Goal: Information Seeking & Learning: Learn about a topic

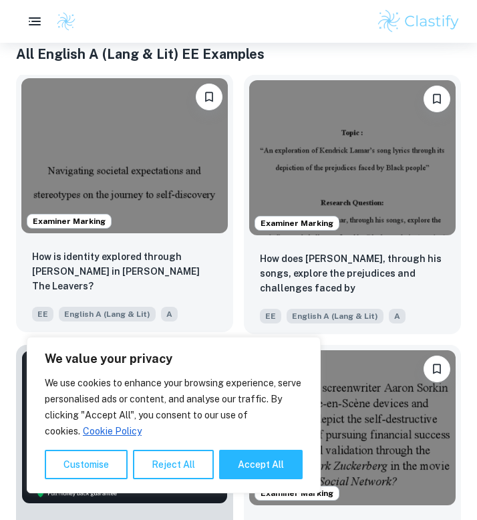
scroll to position [368, 0]
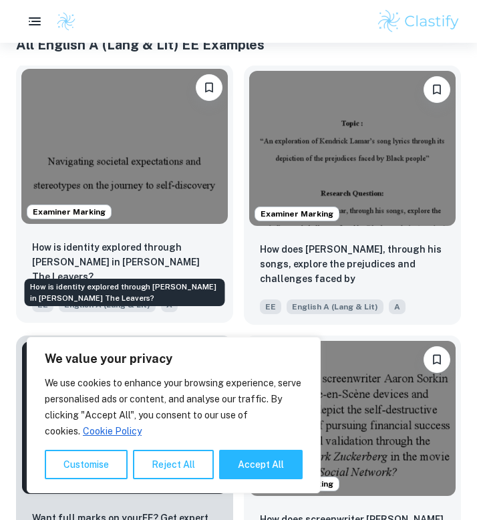
click at [109, 255] on p "How is identity explored through [PERSON_NAME] in [PERSON_NAME] The Leavers?" at bounding box center [124, 262] width 185 height 44
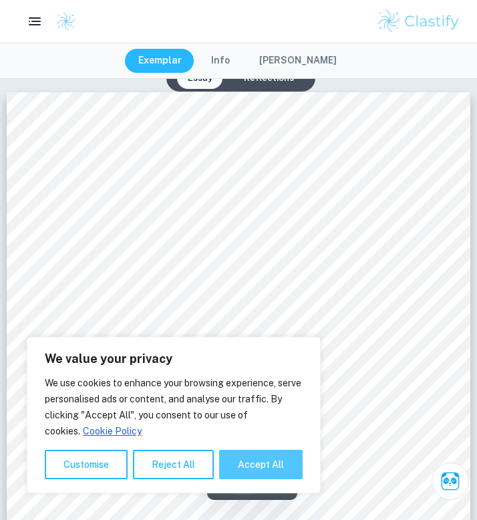
click at [250, 461] on button "Accept All" at bounding box center [261, 464] width 84 height 29
checkbox input "true"
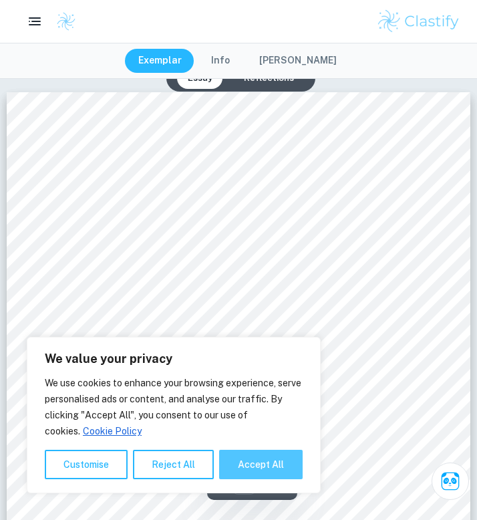
checkbox input "true"
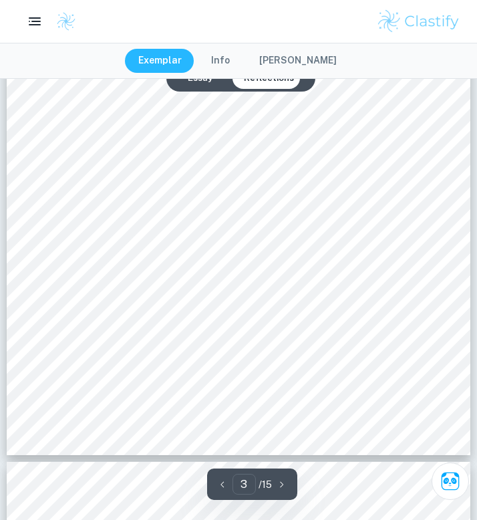
scroll to position [1778, 0]
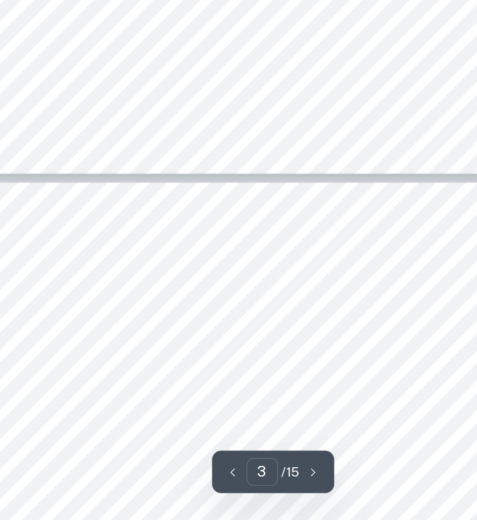
type input "4"
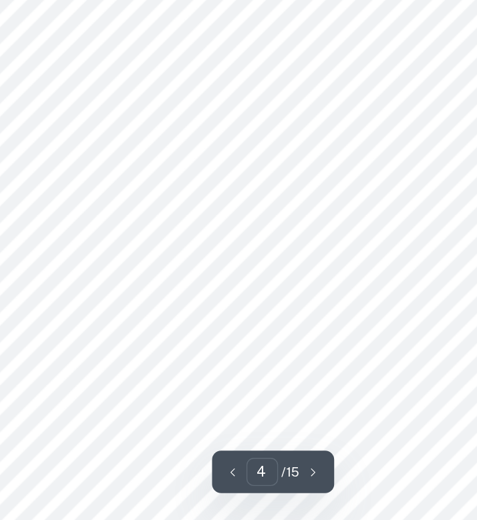
scroll to position [2142, 0]
